Goal: Task Accomplishment & Management: Use online tool/utility

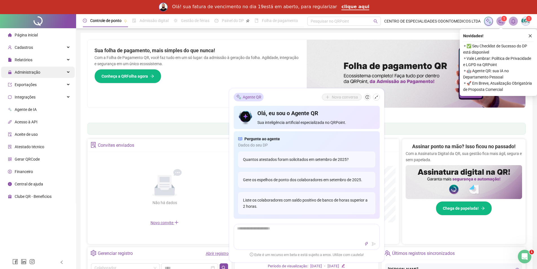
click at [52, 71] on div "Administração" at bounding box center [38, 72] width 74 height 11
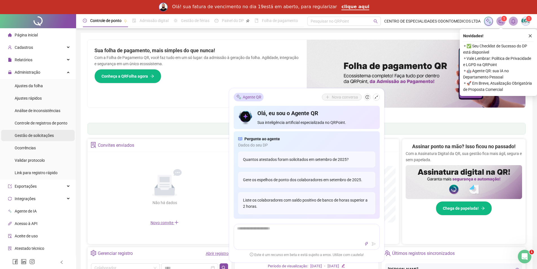
click at [43, 139] on div "Gestão de solicitações" at bounding box center [34, 135] width 39 height 11
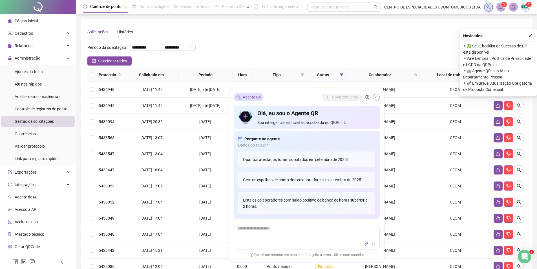
click at [377, 95] on icon "shrink" at bounding box center [377, 97] width 4 height 4
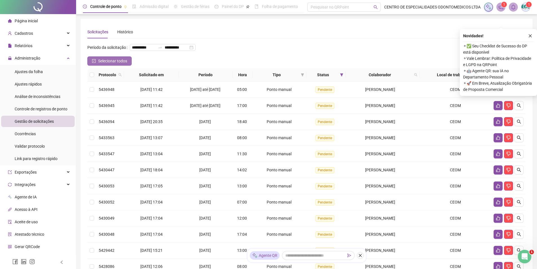
click at [97, 65] on button "Selecionar todos" at bounding box center [109, 60] width 44 height 9
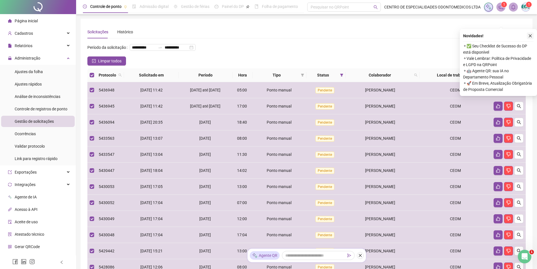
click at [532, 35] on icon "close" at bounding box center [530, 36] width 4 height 4
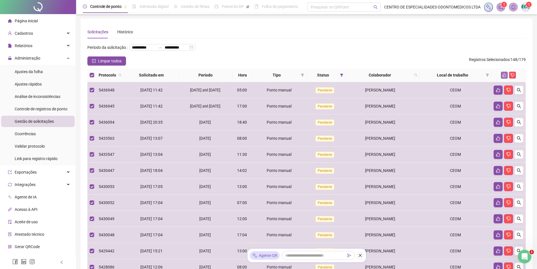
click at [503, 77] on icon "like" at bounding box center [505, 75] width 4 height 4
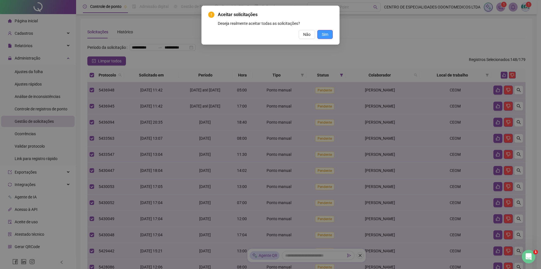
click at [324, 38] on button "Sim" at bounding box center [326, 34] width 16 height 9
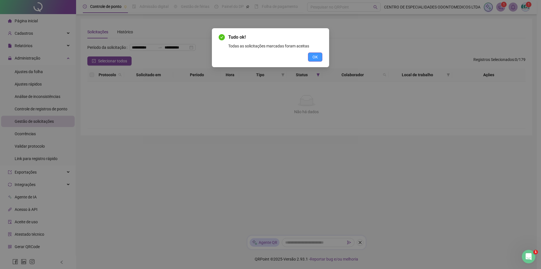
click at [316, 55] on span "OK" at bounding box center [315, 57] width 5 height 6
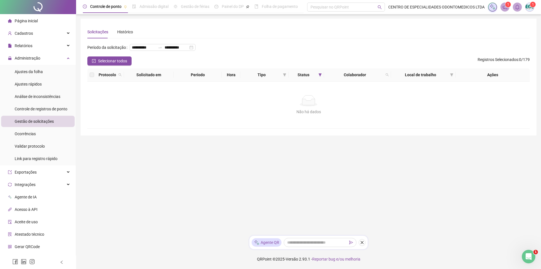
click at [45, 23] on li "Página inicial" at bounding box center [38, 20] width 74 height 11
